Goal: Transaction & Acquisition: Book appointment/travel/reservation

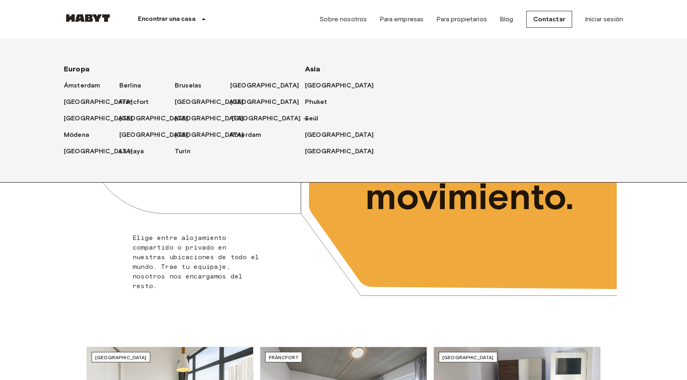
click at [234, 114] on p "Milán" at bounding box center [266, 119] width 69 height 10
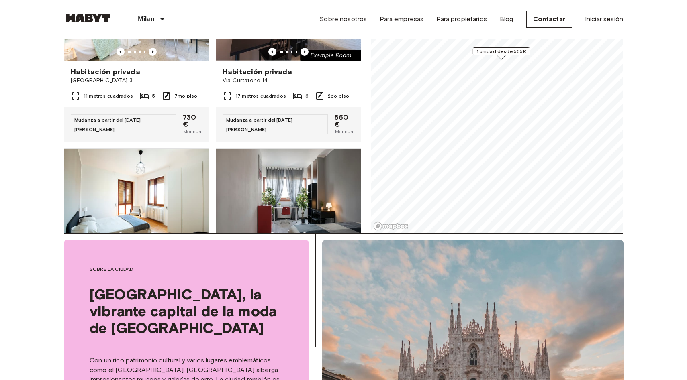
scroll to position [148, 0]
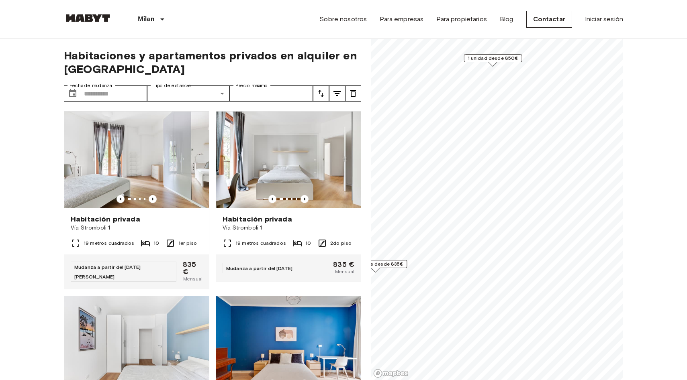
click at [401, 267] on font "3 unidades desde 835€" at bounding box center [374, 264] width 57 height 6
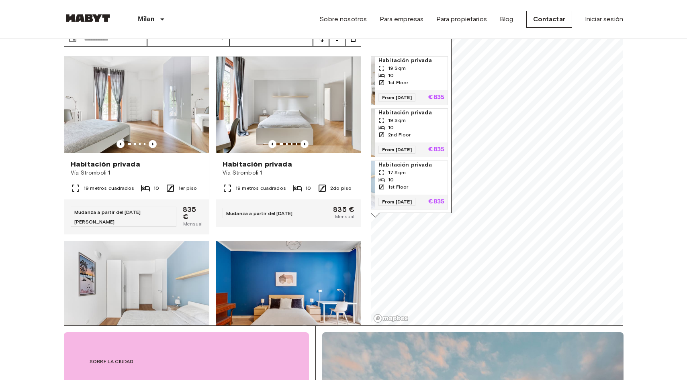
scroll to position [57, 0]
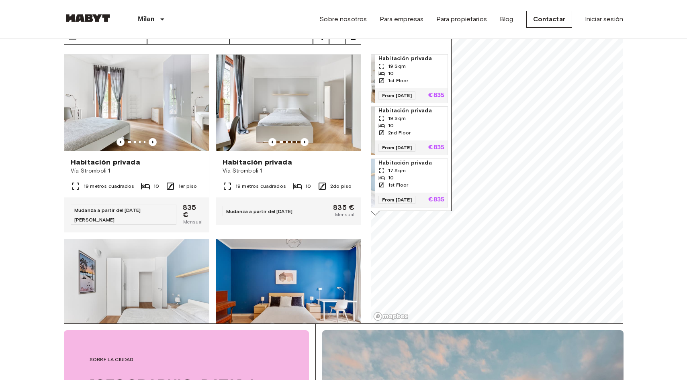
click at [426, 133] on div "2nd Floor" at bounding box center [411, 132] width 66 height 7
click at [152, 142] on icon "Imagen anterior" at bounding box center [153, 142] width 2 height 3
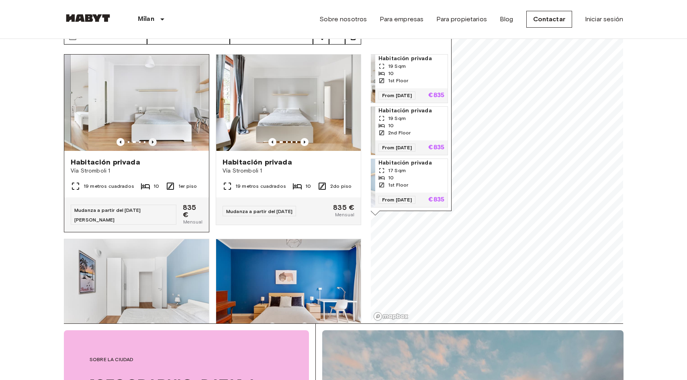
click at [152, 142] on icon "Imagen anterior" at bounding box center [153, 142] width 2 height 3
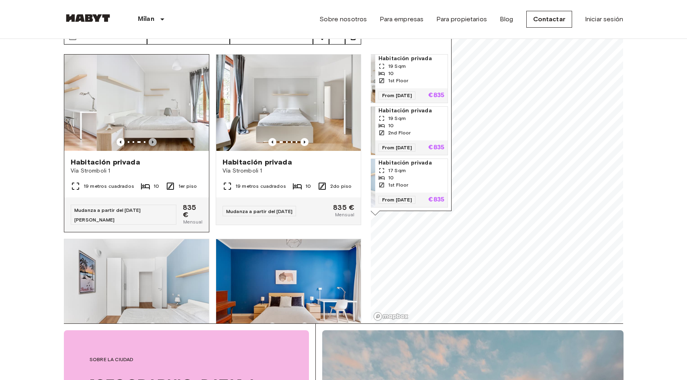
click at [152, 142] on icon "Imagen anterior" at bounding box center [153, 142] width 2 height 3
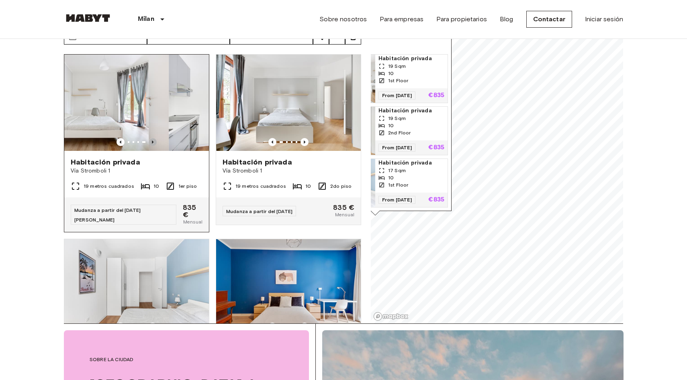
click at [152, 142] on icon "Imagen anterior" at bounding box center [153, 142] width 2 height 3
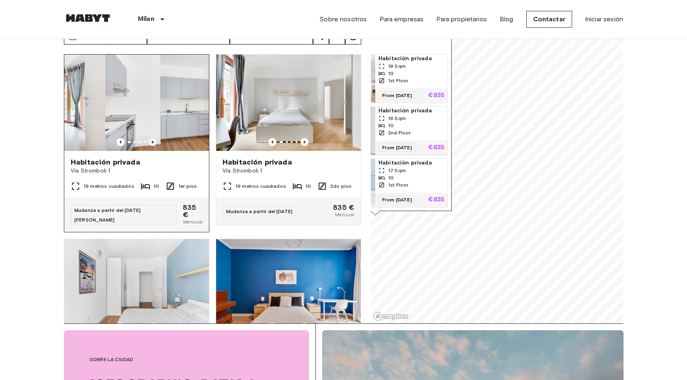
click at [152, 142] on icon "Imagen anterior" at bounding box center [153, 142] width 2 height 3
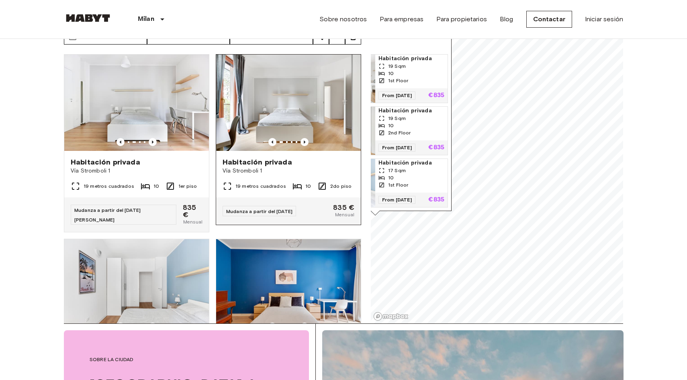
scroll to position [110, 0]
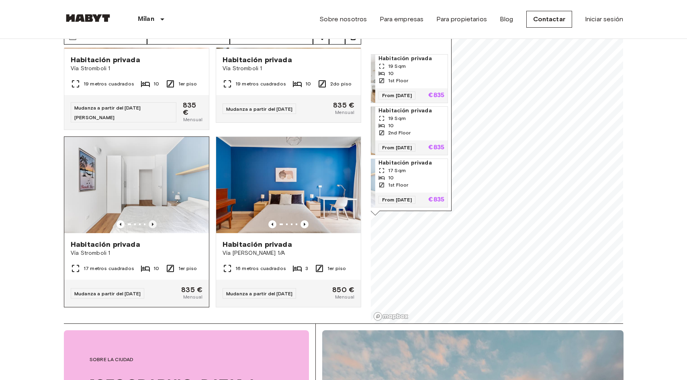
click at [151, 220] on icon "Imagen anterior" at bounding box center [153, 224] width 8 height 8
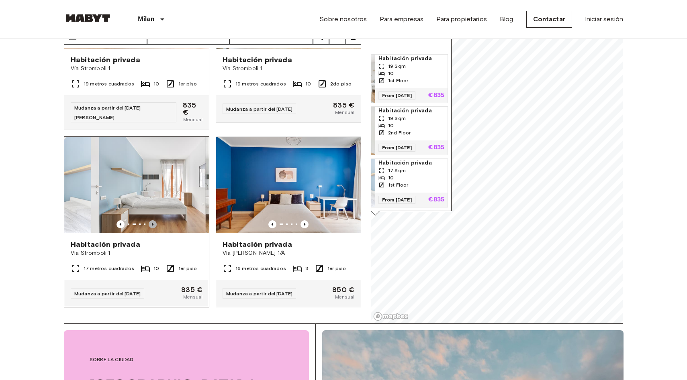
click at [151, 220] on icon "Imagen anterior" at bounding box center [153, 224] width 8 height 8
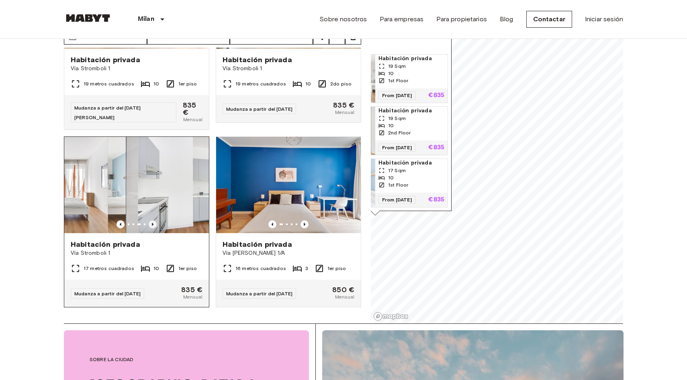
click at [151, 220] on icon "Imagen anterior" at bounding box center [153, 224] width 8 height 8
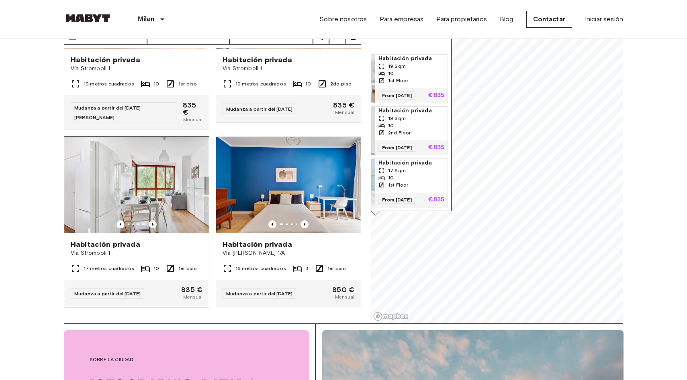
click at [151, 220] on icon "Imagen anterior" at bounding box center [153, 224] width 8 height 8
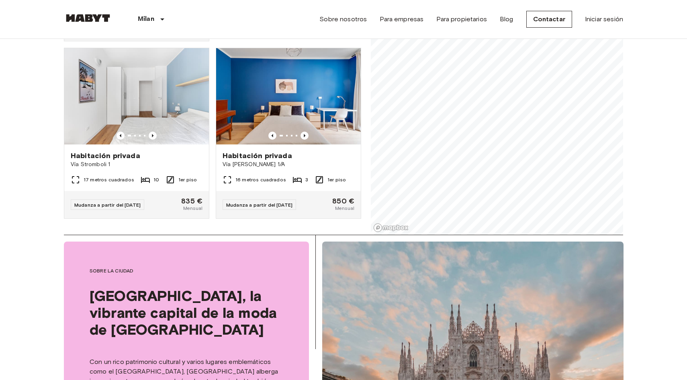
scroll to position [12, 0]
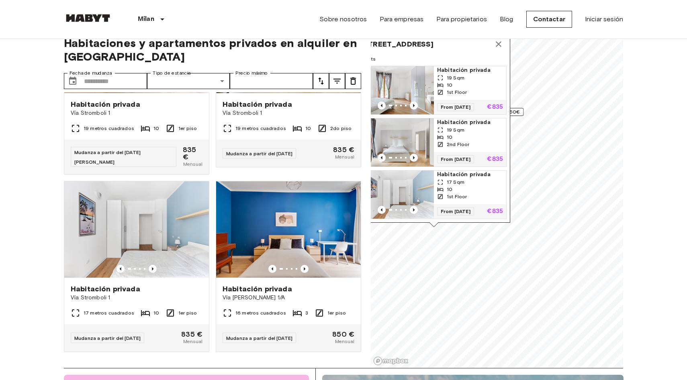
click at [498, 43] on icon "Marcador de mapa" at bounding box center [498, 44] width 6 height 6
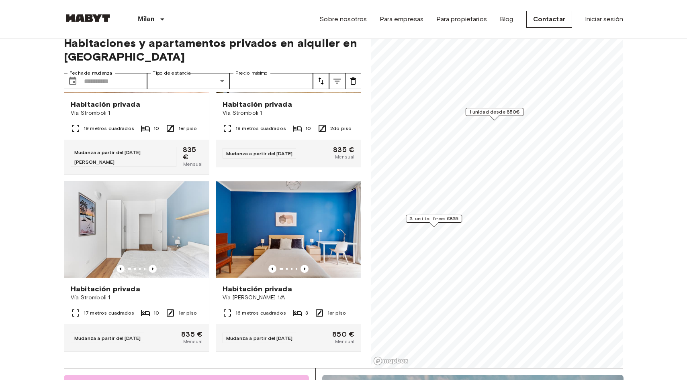
click at [515, 112] on font "1 unidad desde 850€" at bounding box center [494, 112] width 51 height 6
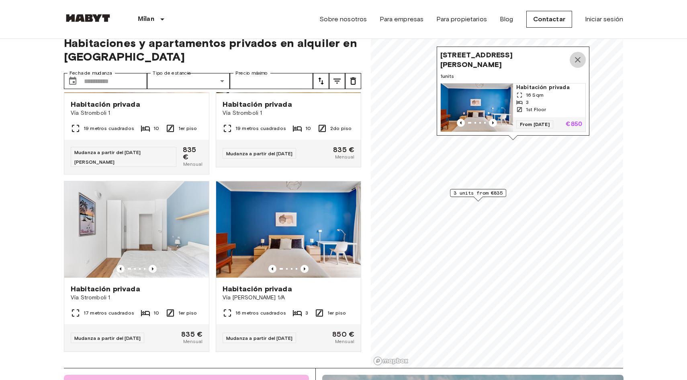
click at [573, 59] on icon "Marcador de mapa" at bounding box center [577, 60] width 10 height 10
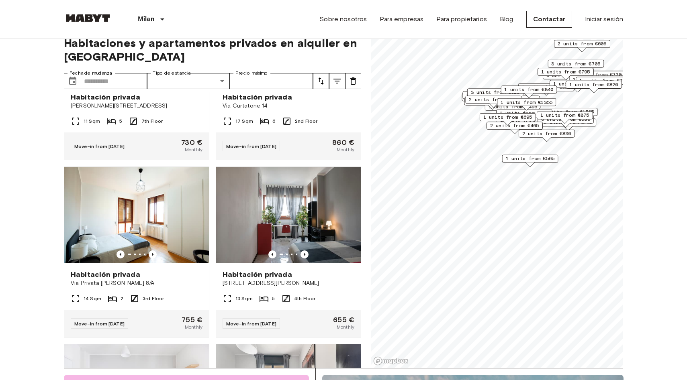
scroll to position [479, 0]
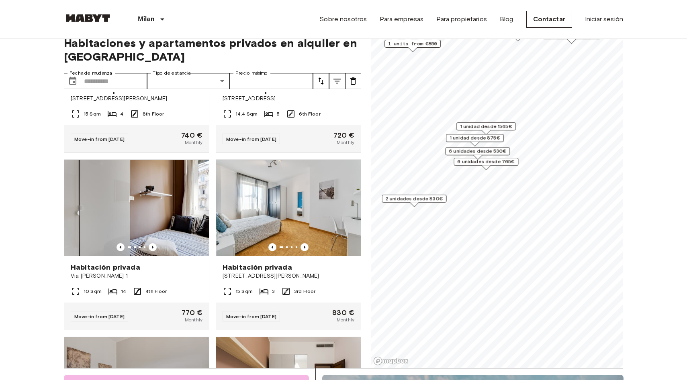
scroll to position [486, 0]
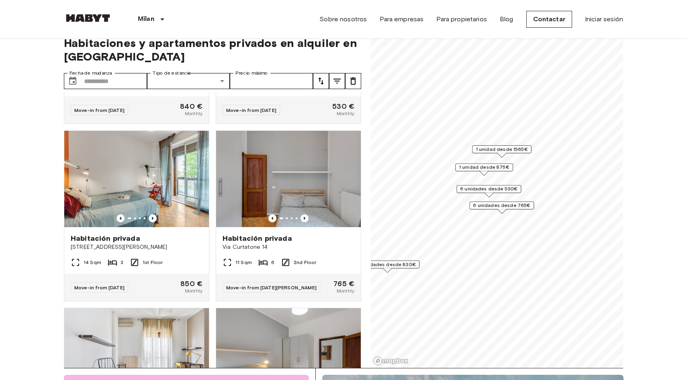
scroll to position [302, 0]
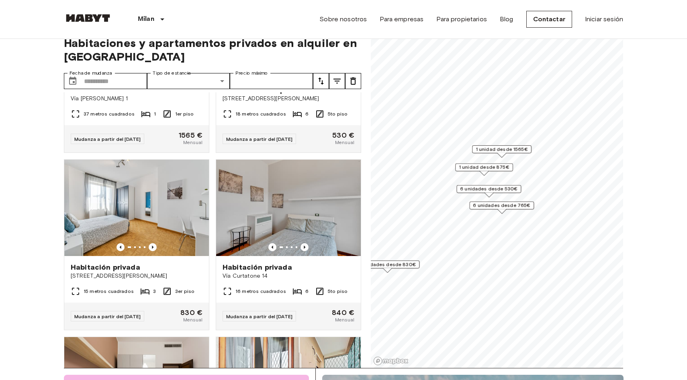
click at [518, 149] on font "1 unidad desde 1565€" at bounding box center [501, 149] width 52 height 6
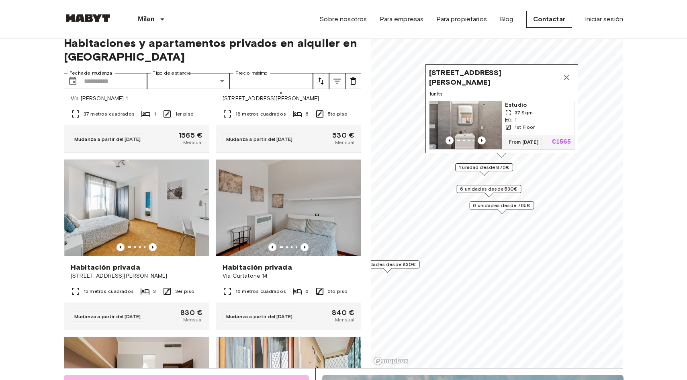
click at [489, 123] on img "Marcador de mapa" at bounding box center [465, 125] width 72 height 48
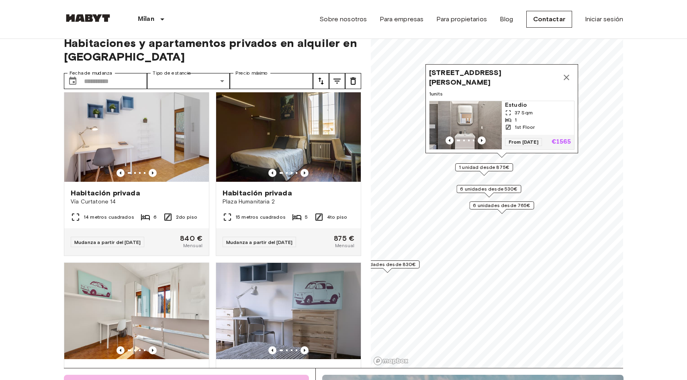
scroll to position [732, 0]
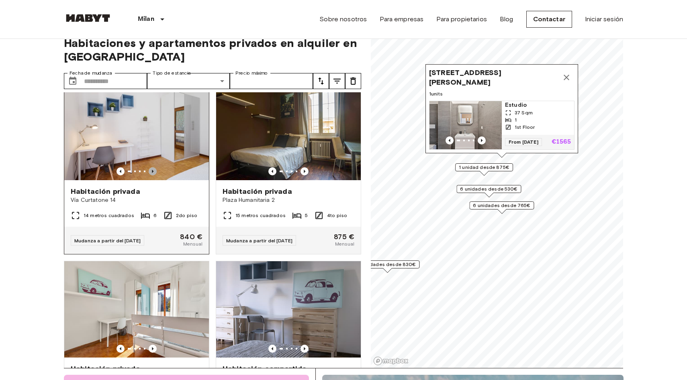
click at [152, 175] on icon "Imagen anterior" at bounding box center [153, 171] width 8 height 8
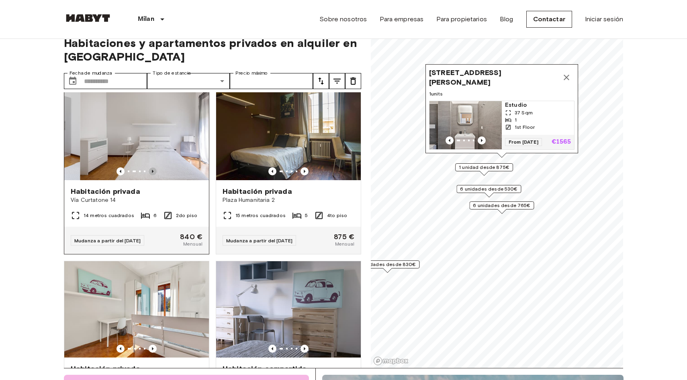
click at [152, 175] on icon "Imagen anterior" at bounding box center [153, 171] width 8 height 8
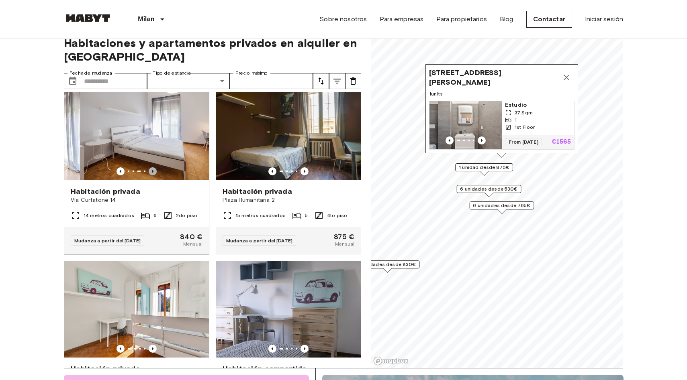
click at [152, 175] on icon "Imagen anterior" at bounding box center [153, 171] width 8 height 8
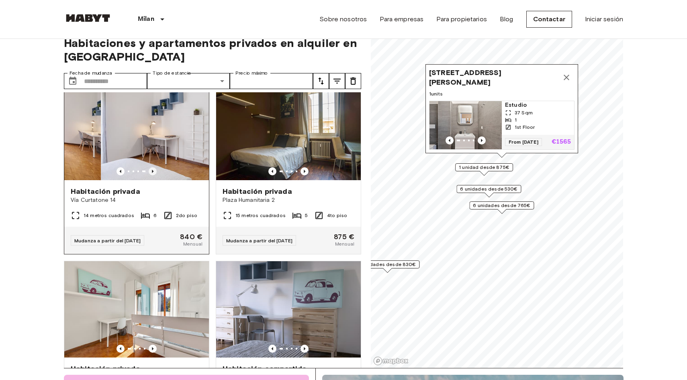
click at [152, 175] on icon "Imagen anterior" at bounding box center [153, 171] width 8 height 8
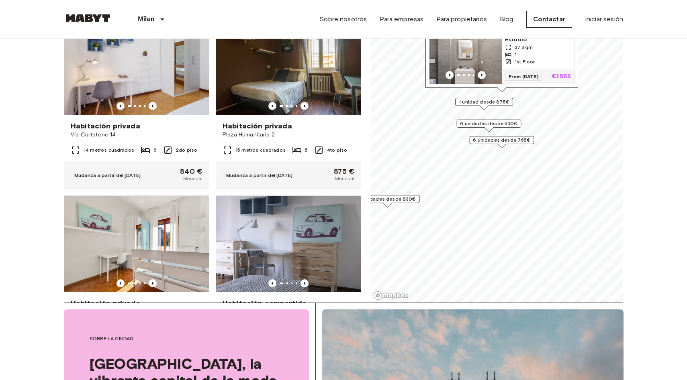
scroll to position [0, 0]
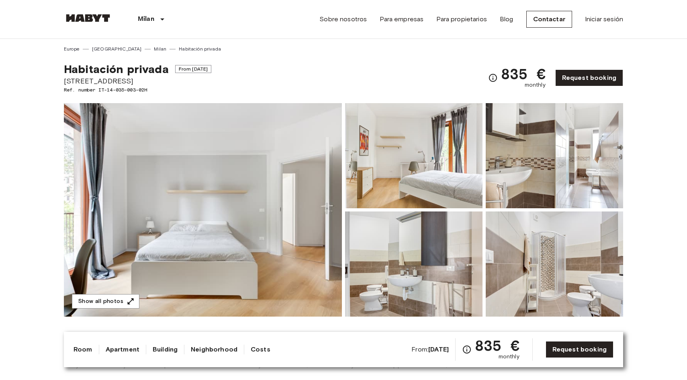
drag, startPoint x: 173, startPoint y: 71, endPoint x: 225, endPoint y: 70, distance: 51.4
click at [225, 70] on div "Habitación privada From [DATE] Via Stromboli 1 Ref. number IT-14-035-003-02H 83…" at bounding box center [343, 73] width 559 height 41
click at [233, 82] on div "Habitación privada From [DATE] Via Stromboli 1 Ref. number IT-14-035-003-02H 83…" at bounding box center [343, 73] width 559 height 41
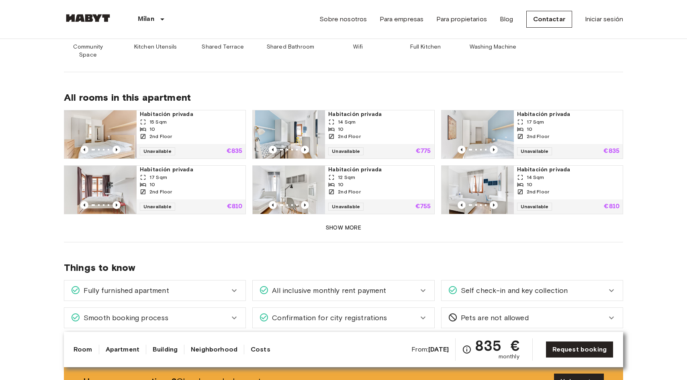
scroll to position [467, 0]
click at [336, 226] on button "Show more" at bounding box center [343, 228] width 559 height 15
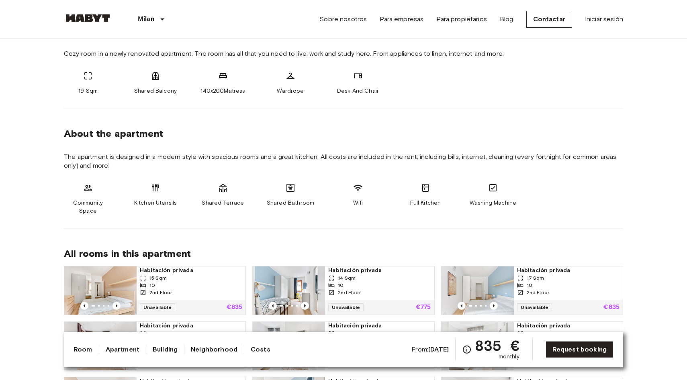
scroll to position [16, 0]
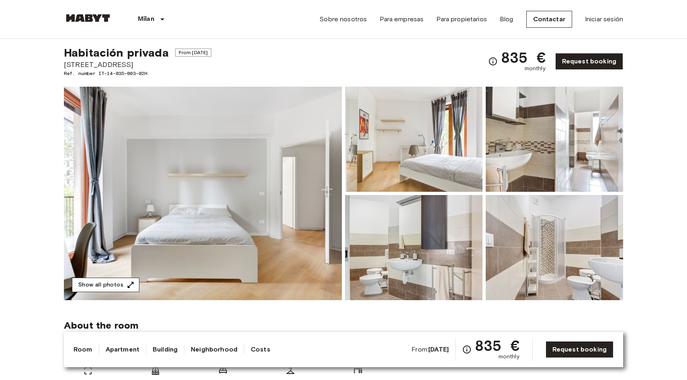
click at [126, 283] on icon "button" at bounding box center [130, 285] width 8 height 8
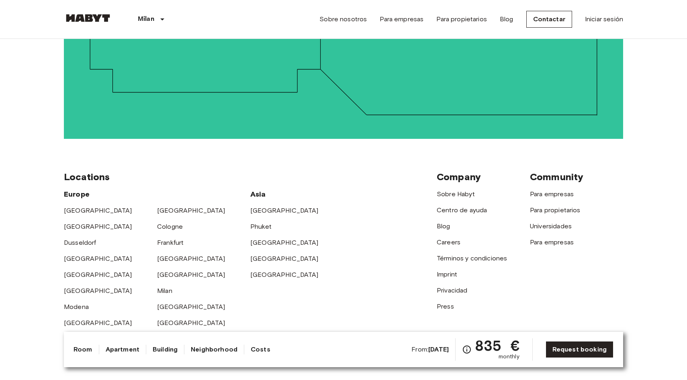
scroll to position [1740, 0]
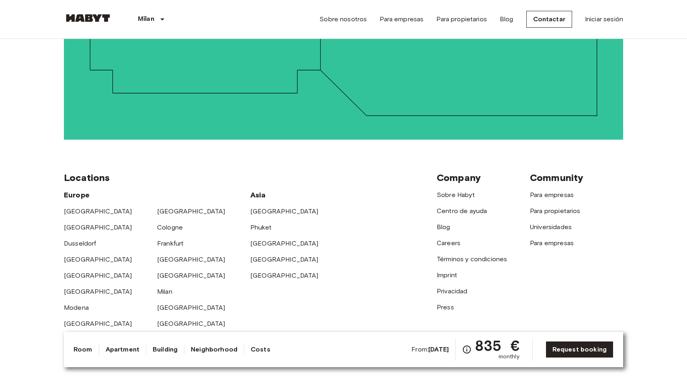
click at [589, 172] on div "Community" at bounding box center [576, 178] width 93 height 12
click at [535, 98] on div "Still looking for your perfect home? With Habyt you can find it as quickly as y…" at bounding box center [343, 13] width 559 height 254
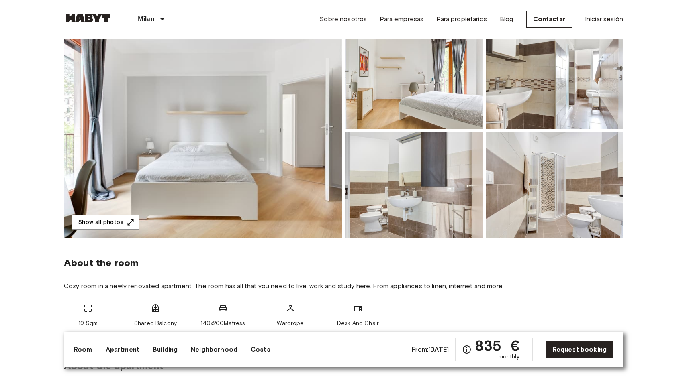
scroll to position [0, 0]
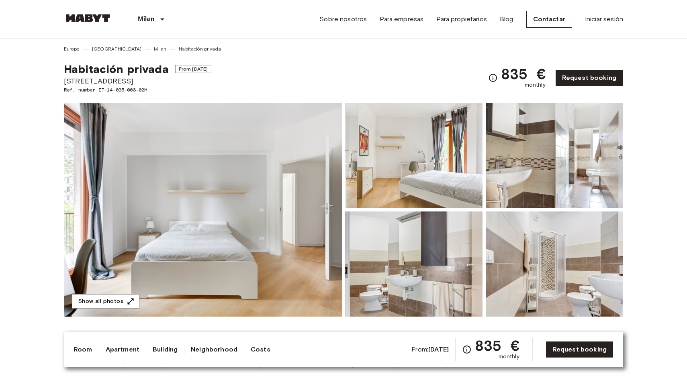
click at [451, 204] on img at bounding box center [413, 155] width 137 height 105
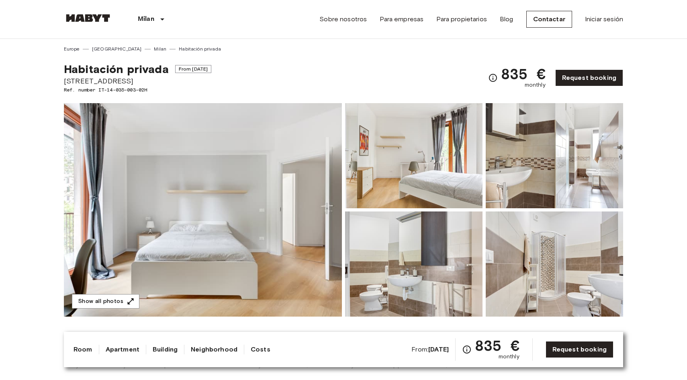
click at [254, 245] on img at bounding box center [203, 210] width 278 height 214
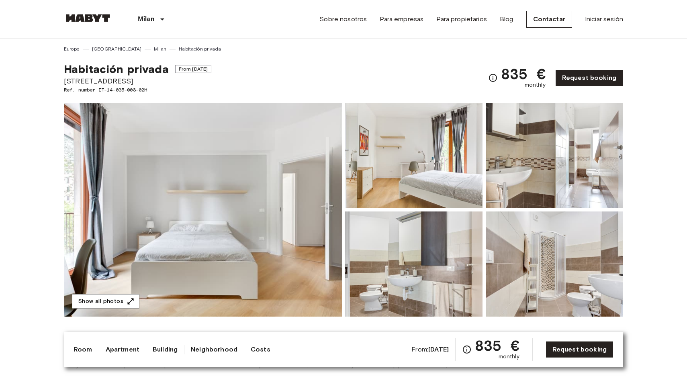
click at [675, 19] on header "[GEOGRAPHIC_DATA] [GEOGRAPHIC_DATA] [GEOGRAPHIC_DATA] [GEOGRAPHIC_DATA] [GEOGRA…" at bounding box center [343, 19] width 687 height 39
click at [422, 177] on img at bounding box center [413, 155] width 137 height 105
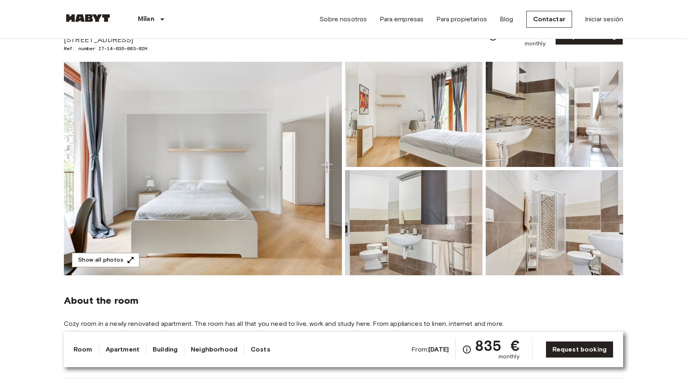
scroll to position [59, 0]
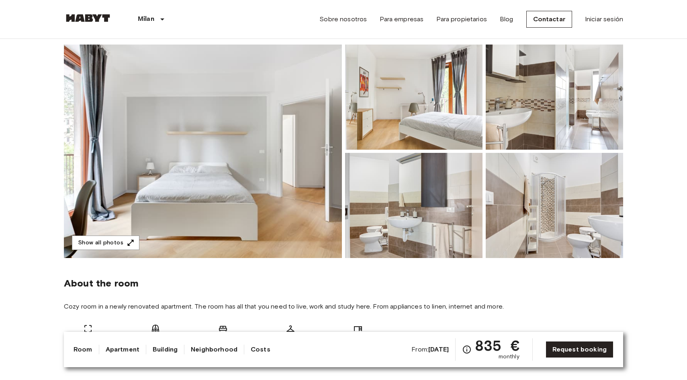
click at [479, 231] on img at bounding box center [413, 205] width 137 height 105
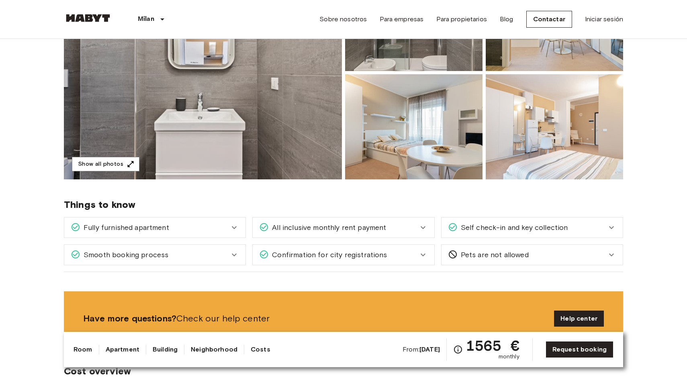
scroll to position [117, 0]
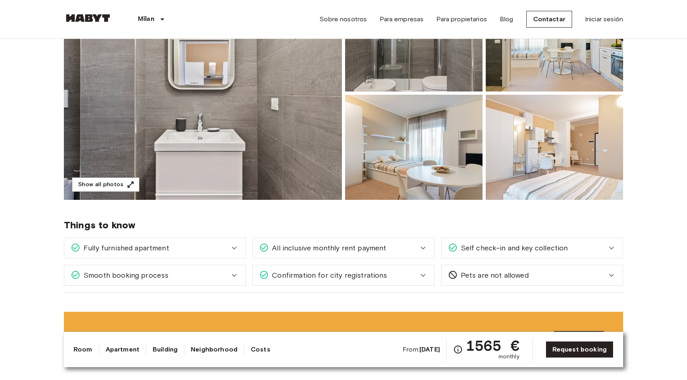
click at [323, 150] on img at bounding box center [203, 93] width 278 height 214
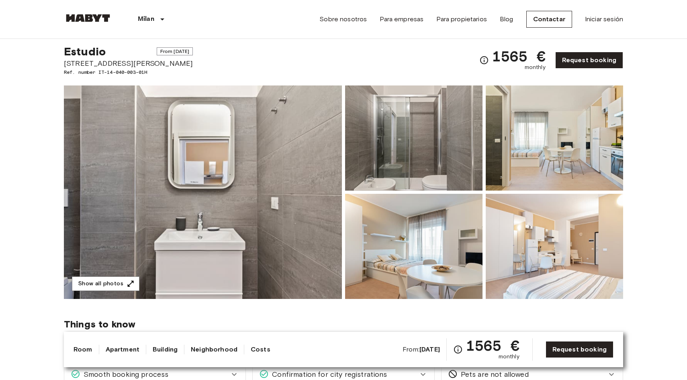
scroll to position [20, 0]
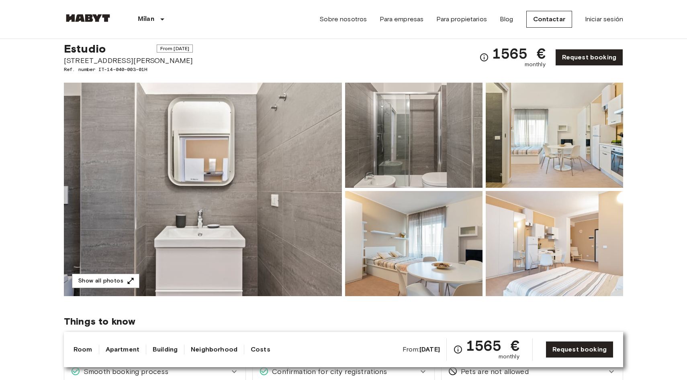
click at [484, 243] on div at bounding box center [552, 242] width 141 height 108
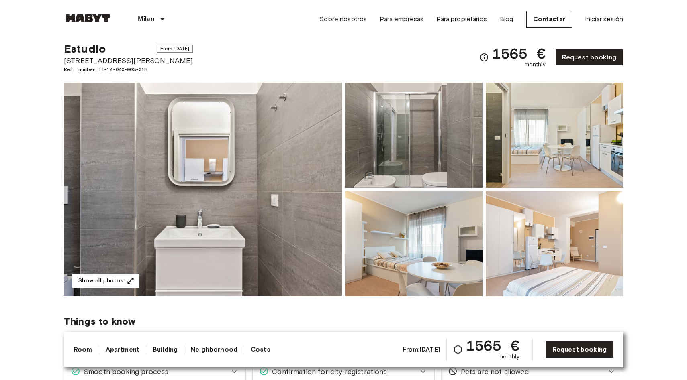
click at [295, 219] on img at bounding box center [203, 190] width 278 height 214
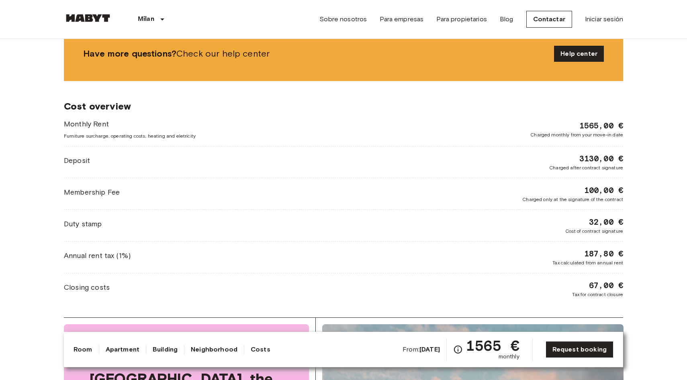
scroll to position [405, 0]
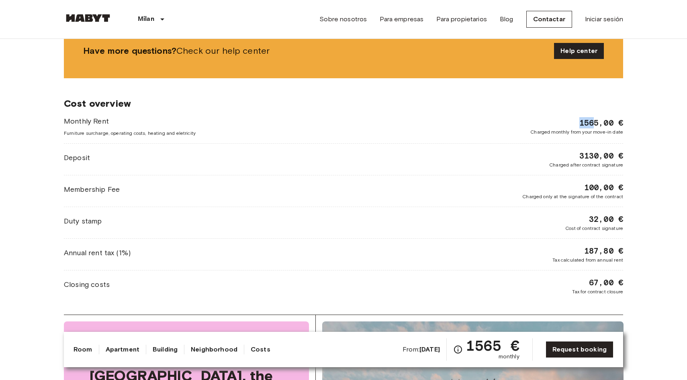
drag, startPoint x: 574, startPoint y: 121, endPoint x: 602, endPoint y: 126, distance: 28.8
click at [602, 126] on div "1565,00 € Charged monthly from your move-in date" at bounding box center [576, 126] width 93 height 18
click at [600, 123] on span "1565,00 €" at bounding box center [601, 122] width 44 height 11
drag, startPoint x: 577, startPoint y: 126, endPoint x: 638, endPoint y: 130, distance: 61.2
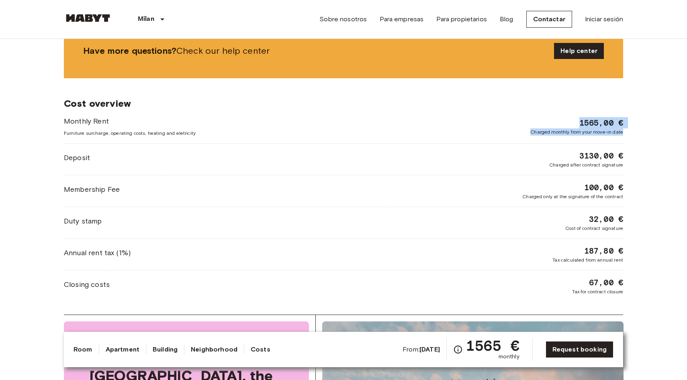
drag, startPoint x: 588, startPoint y: 153, endPoint x: 623, endPoint y: 162, distance: 36.1
click at [623, 162] on div "Europe Italy Milan Estudio Estudio From Sep 16 2025 Via Luciano Manara 1 Ref. n…" at bounding box center [343, 341] width 578 height 1414
drag, startPoint x: 567, startPoint y: 194, endPoint x: 580, endPoint y: 185, distance: 15.4
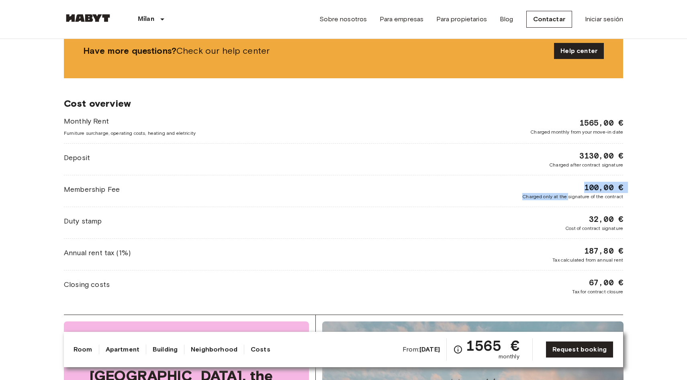
click at [580, 185] on div "100,00 € Charged only at the signature of the contract" at bounding box center [572, 191] width 101 height 18
click at [588, 234] on div "Monthly Rent Furniture surcharge, operating costs, heating and eletricity 1565,…" at bounding box center [343, 205] width 559 height 179
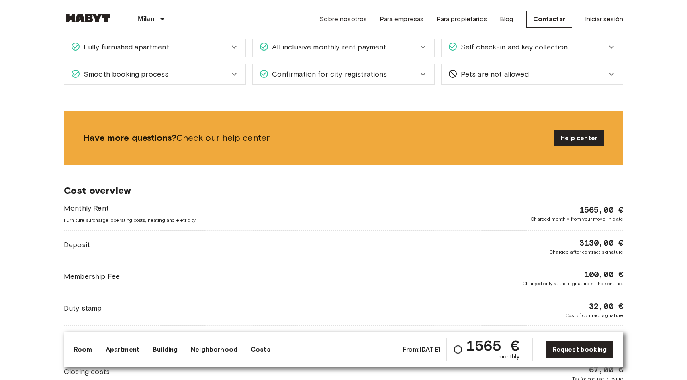
scroll to position [0, 0]
